Goal: Task Accomplishment & Management: Manage account settings

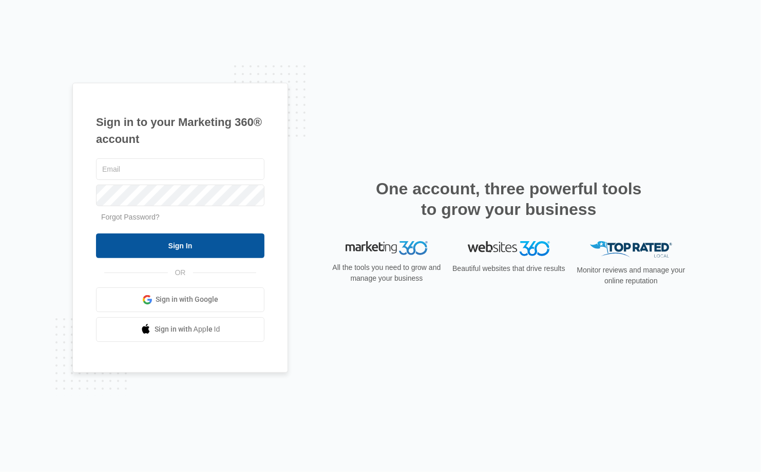
type input "[EMAIL_ADDRESS][DOMAIN_NAME]"
click at [225, 242] on input "Sign In" at bounding box center [180, 245] width 169 height 25
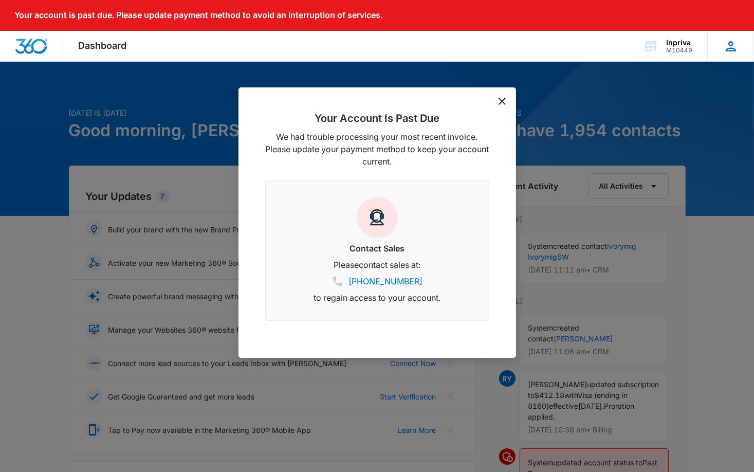
click at [724, 46] on icon at bounding box center [730, 46] width 15 height 15
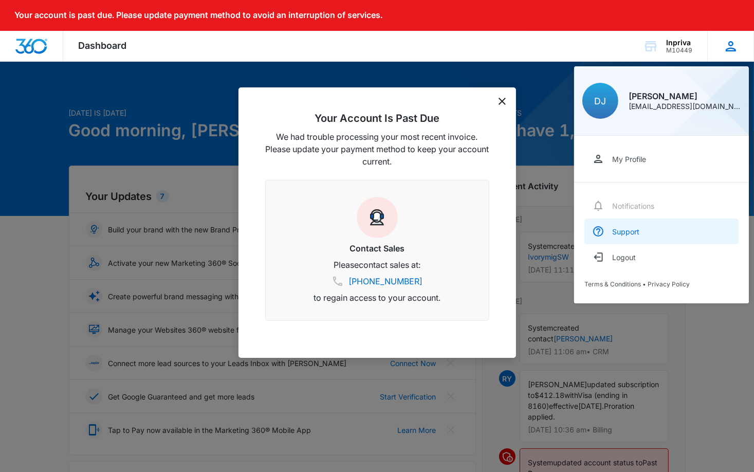
click at [631, 234] on div "Support" at bounding box center [625, 231] width 27 height 9
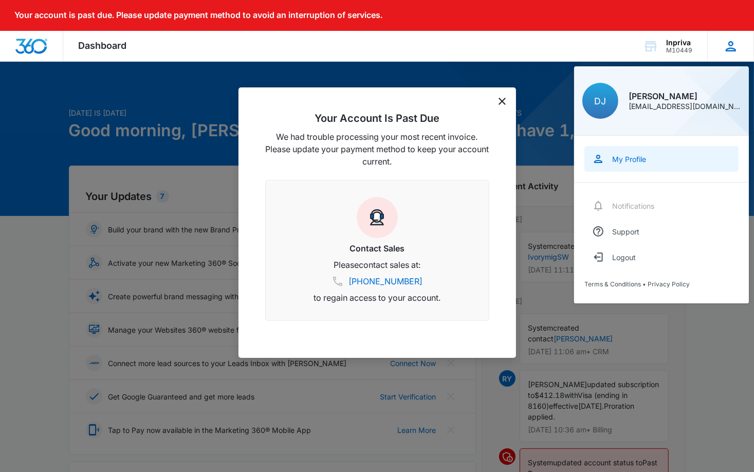
click at [629, 159] on div "My Profile" at bounding box center [629, 159] width 34 height 9
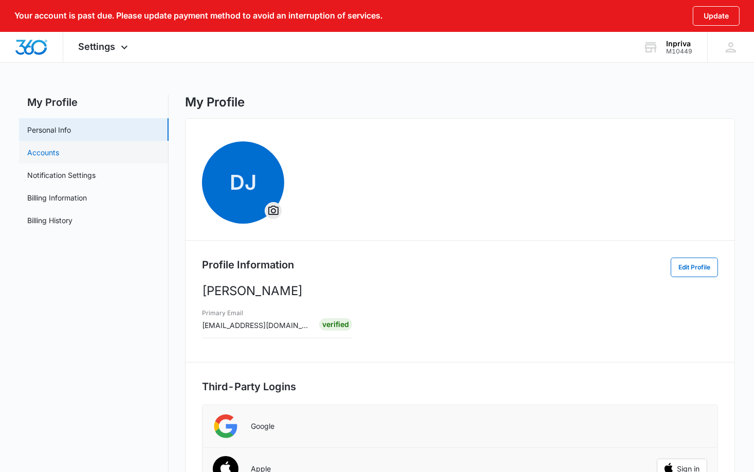
click at [35, 151] on link "Accounts" at bounding box center [43, 152] width 32 height 11
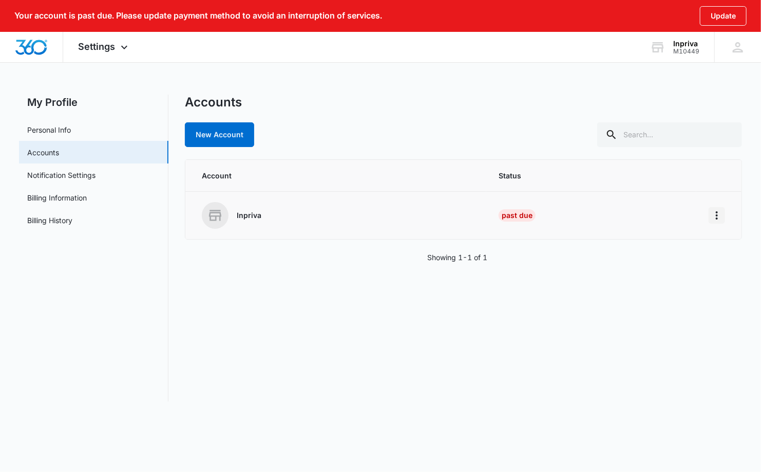
click at [720, 214] on icon "Home" at bounding box center [717, 215] width 12 height 12
click at [212, 328] on div "Accounts New Account Account Status Inpriva Past Due Go to Dashboard Showing 1-…" at bounding box center [463, 248] width 557 height 307
click at [249, 217] on p "Inpriva" at bounding box center [249, 215] width 25 height 10
click at [90, 173] on link "Notification Settings" at bounding box center [61, 175] width 68 height 11
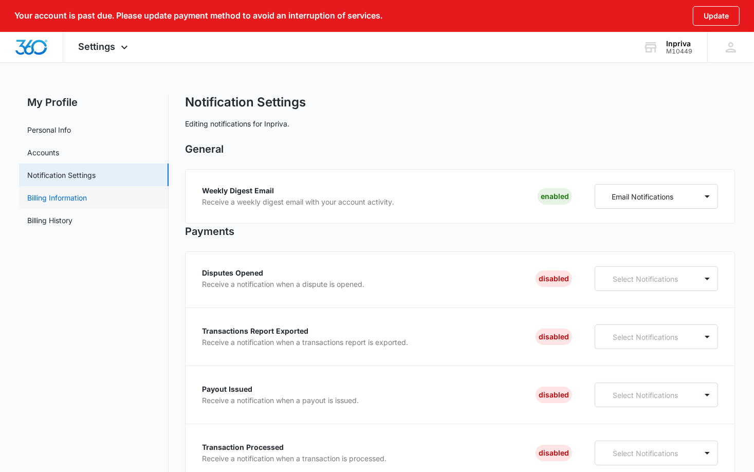
click at [87, 199] on link "Billing Information" at bounding box center [57, 197] width 60 height 11
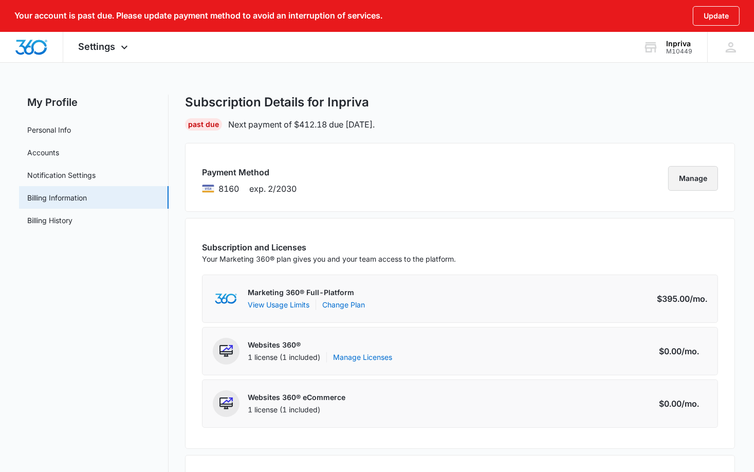
click at [701, 176] on button "Manage" at bounding box center [693, 178] width 50 height 25
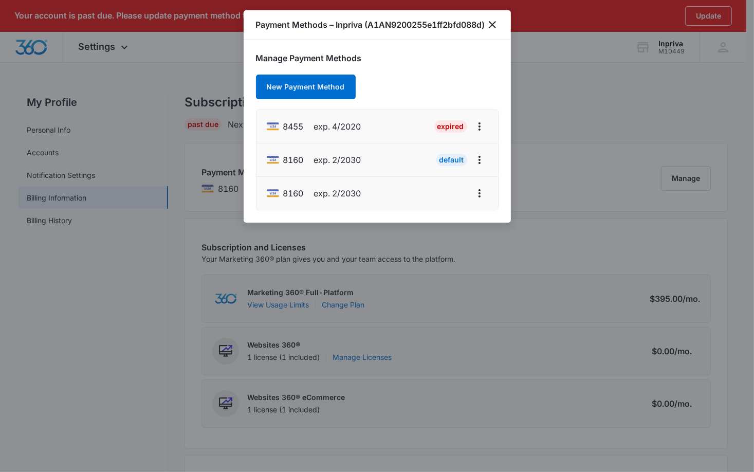
click at [621, 98] on div at bounding box center [377, 236] width 754 height 472
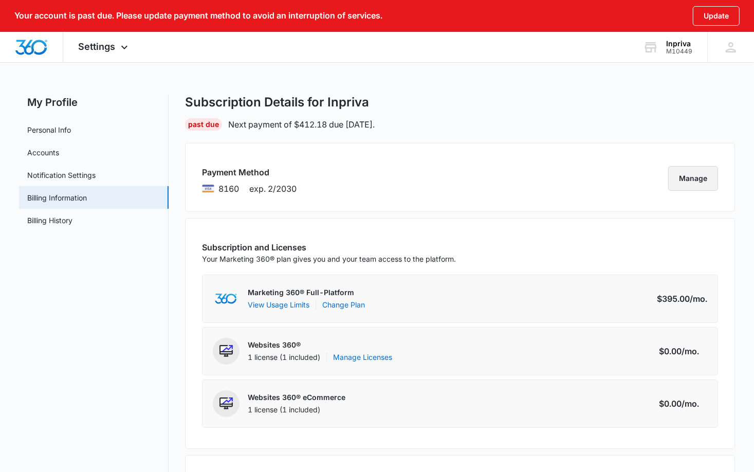
click at [688, 181] on button "Manage" at bounding box center [693, 178] width 50 height 25
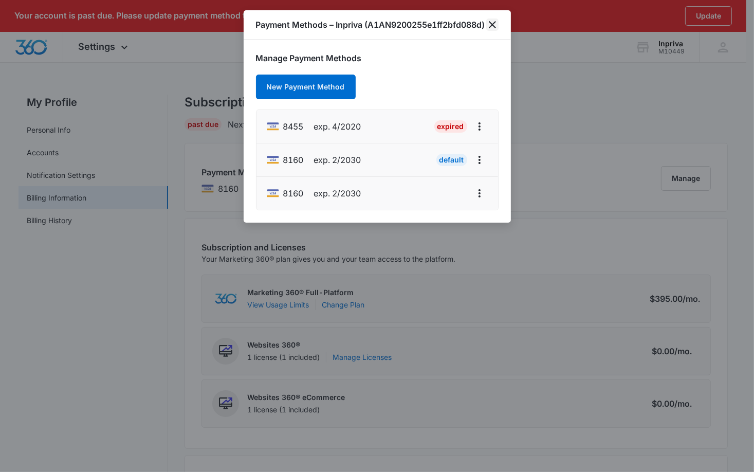
click at [493, 28] on icon "close" at bounding box center [492, 24] width 7 height 7
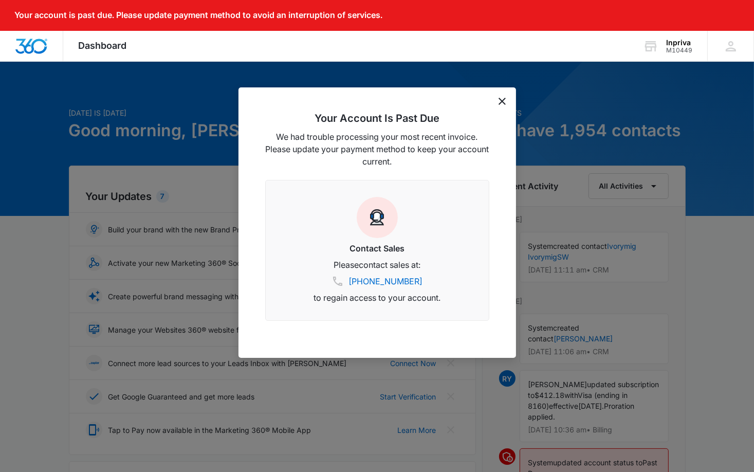
click at [45, 151] on div at bounding box center [377, 236] width 754 height 472
